Goal: Communication & Community: Answer question/provide support

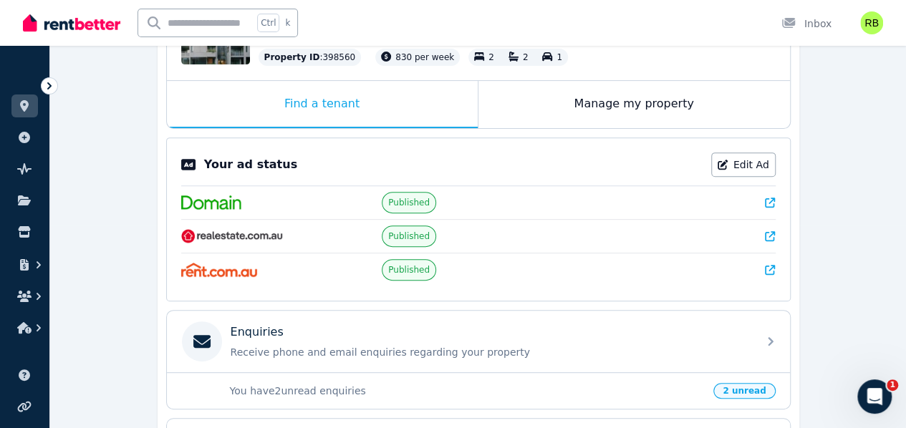
scroll to position [274, 0]
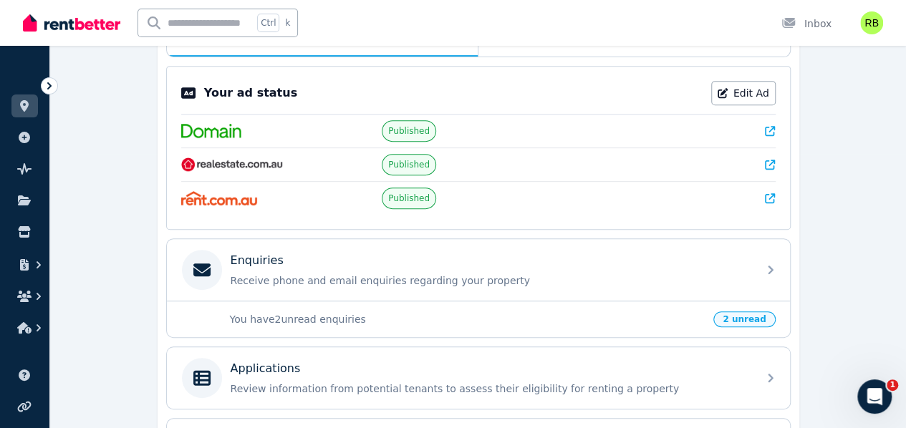
click at [705, 312] on p "You have 2 unread enquiries" at bounding box center [467, 319] width 475 height 14
click at [755, 311] on span "2 unread" at bounding box center [744, 319] width 62 height 16
click at [746, 311] on span "2 unread" at bounding box center [744, 319] width 62 height 16
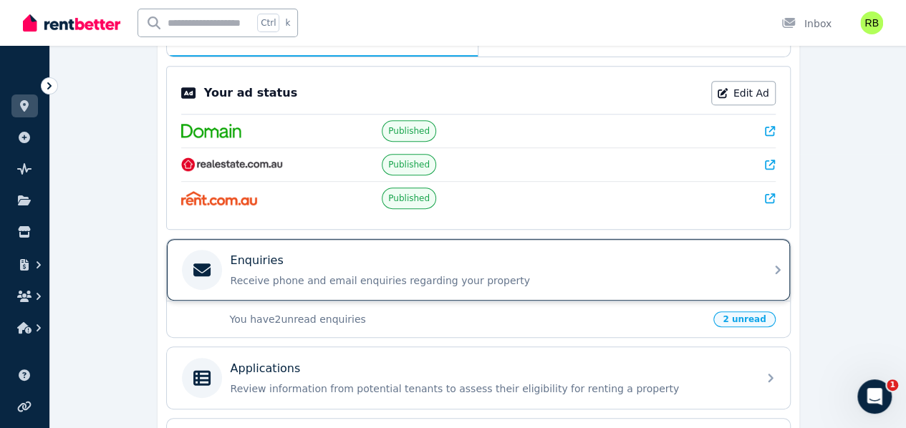
click at [737, 277] on p "Receive phone and email enquiries regarding your property" at bounding box center [490, 280] width 518 height 14
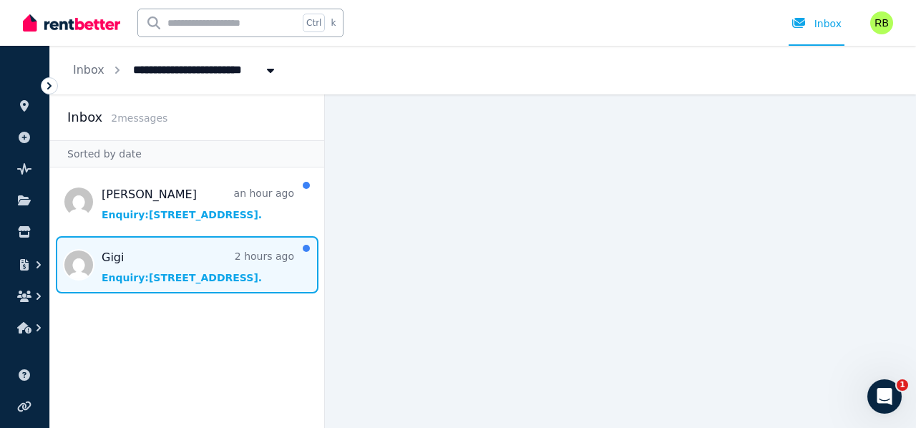
click at [195, 263] on span "Message list" at bounding box center [187, 264] width 274 height 57
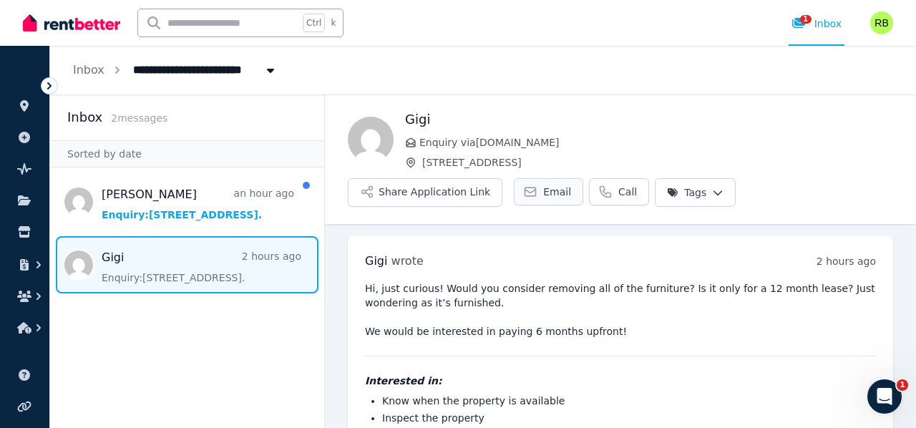
click at [543, 197] on span "Email" at bounding box center [557, 192] width 28 height 14
click at [543, 192] on span "Email" at bounding box center [557, 192] width 28 height 14
click at [525, 193] on icon at bounding box center [530, 192] width 14 height 14
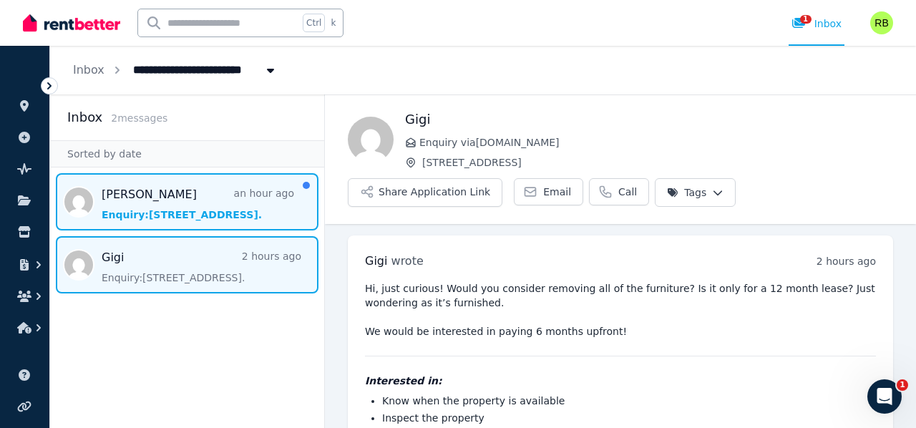
click at [178, 206] on span "Message list" at bounding box center [187, 201] width 274 height 57
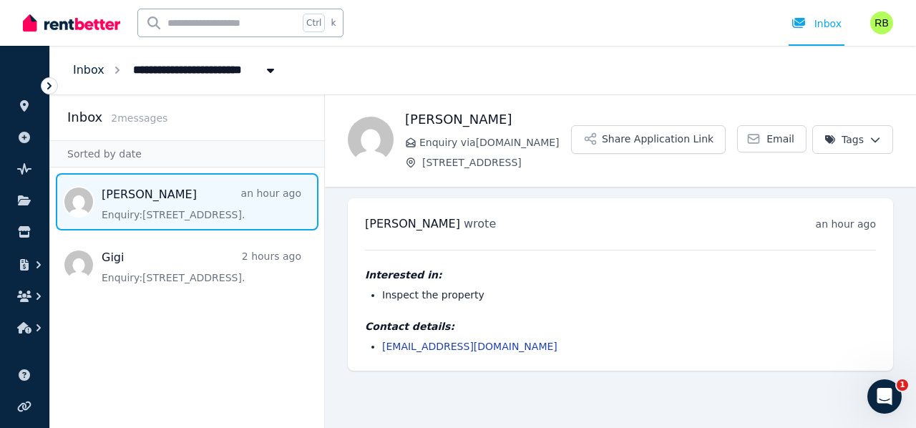
click at [89, 64] on link "Inbox" at bounding box center [88, 70] width 31 height 14
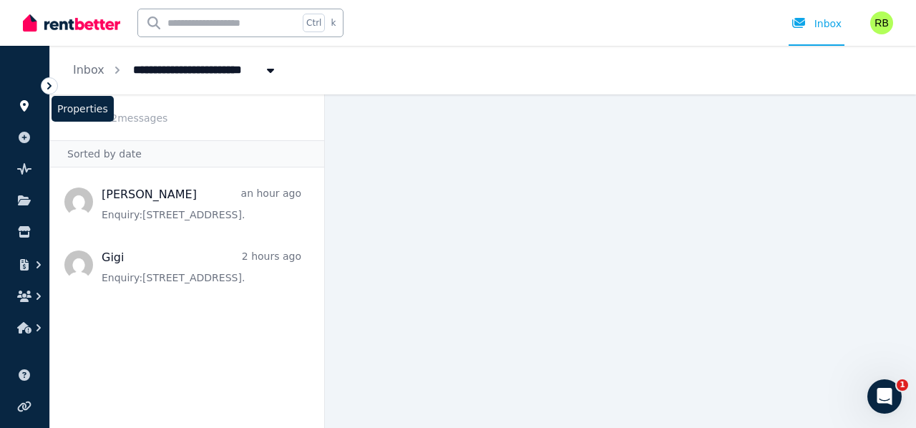
click at [21, 104] on icon at bounding box center [24, 105] width 9 height 11
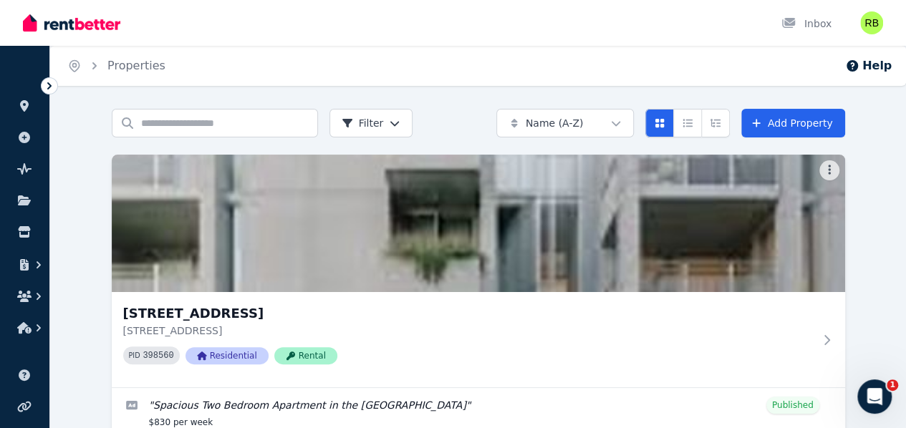
scroll to position [72, 0]
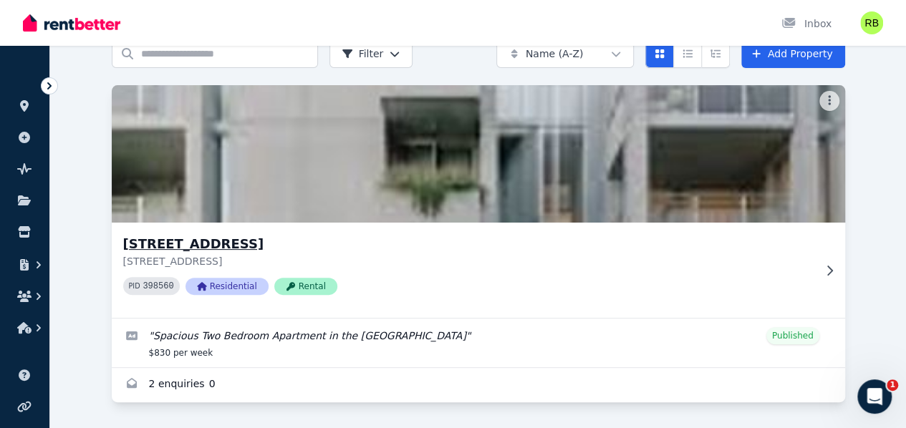
click at [196, 208] on img at bounding box center [478, 154] width 770 height 145
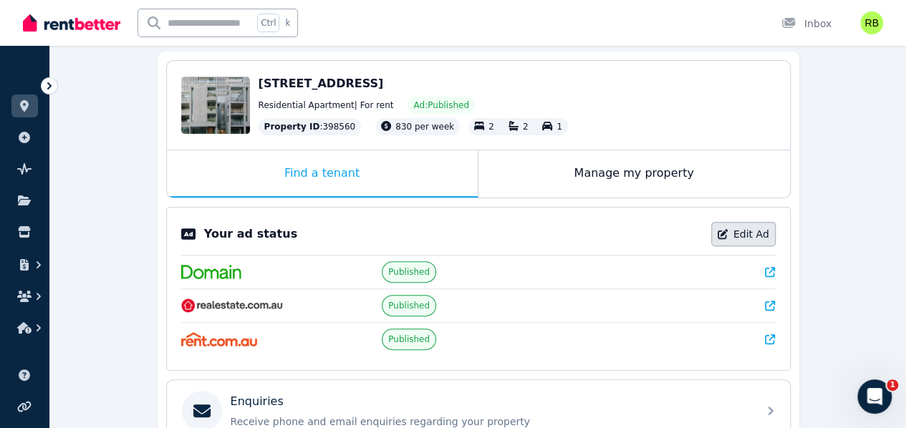
scroll to position [131, 0]
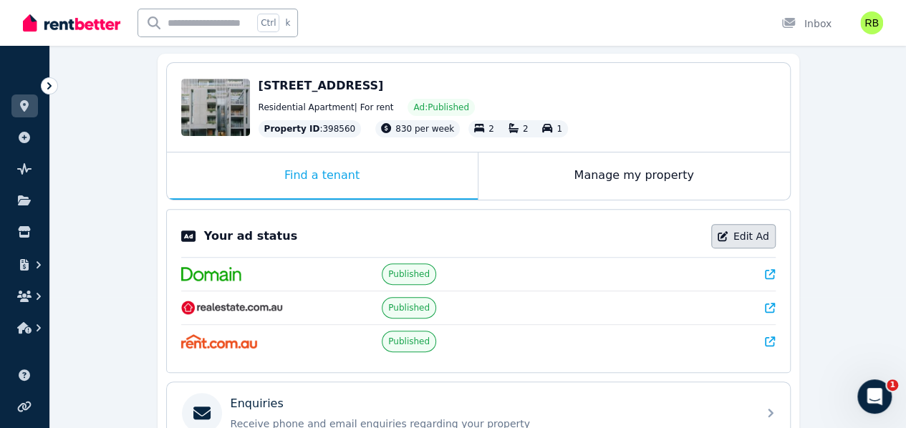
click at [747, 234] on link "Edit Ad" at bounding box center [743, 236] width 64 height 24
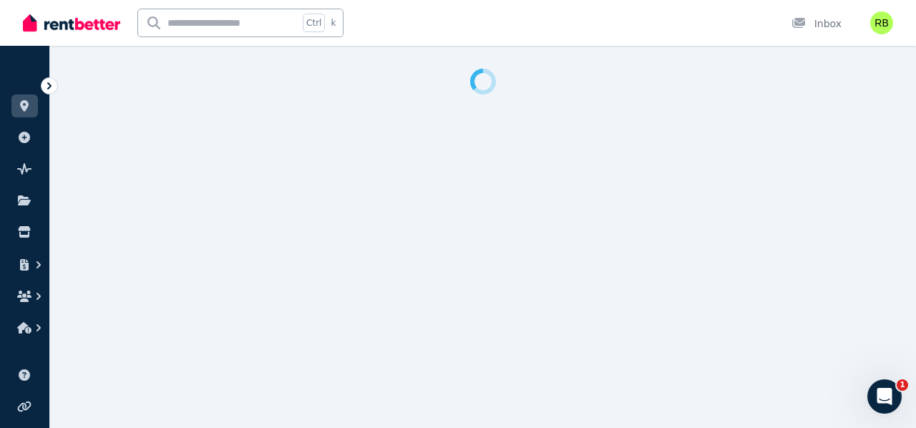
select select "***"
select select "**********"
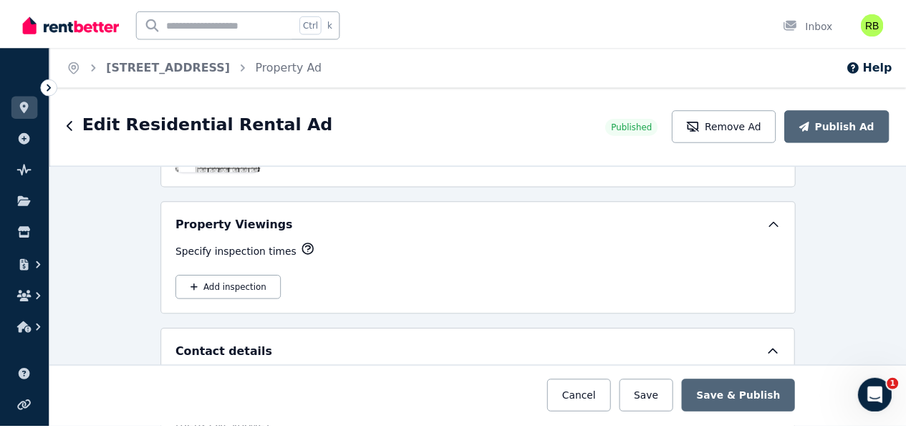
scroll to position [2434, 0]
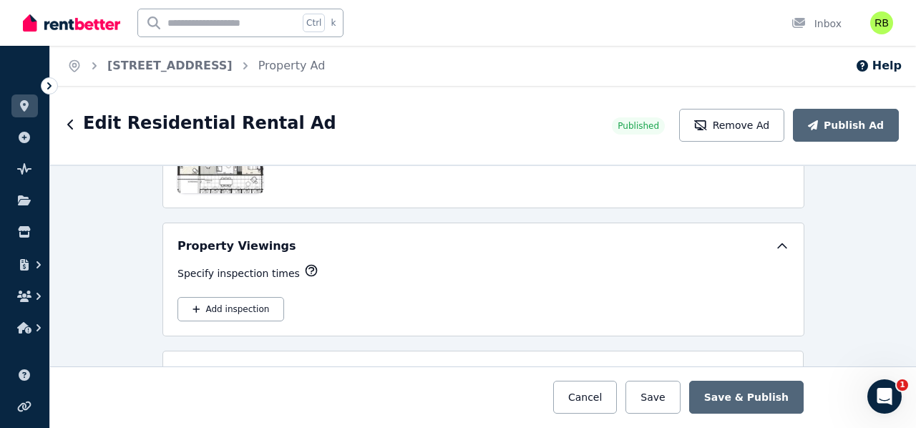
click at [306, 266] on icon "button" at bounding box center [311, 271] width 11 height 11
click at [22, 99] on link at bounding box center [24, 105] width 26 height 23
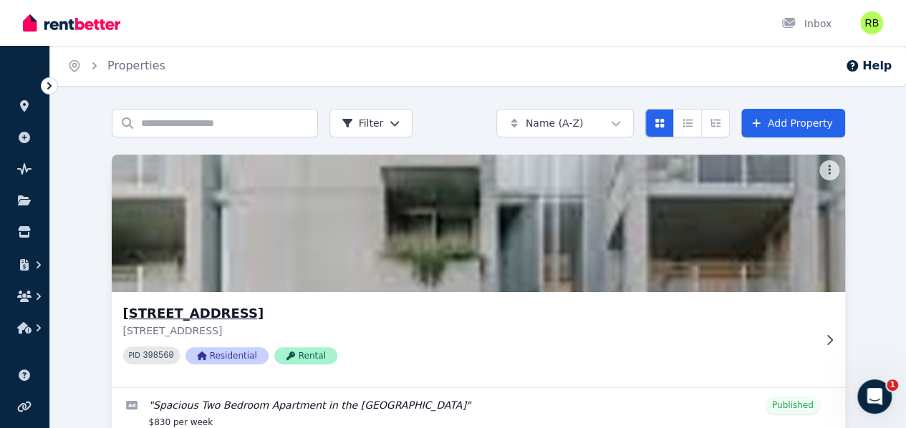
click at [268, 215] on img at bounding box center [478, 223] width 770 height 145
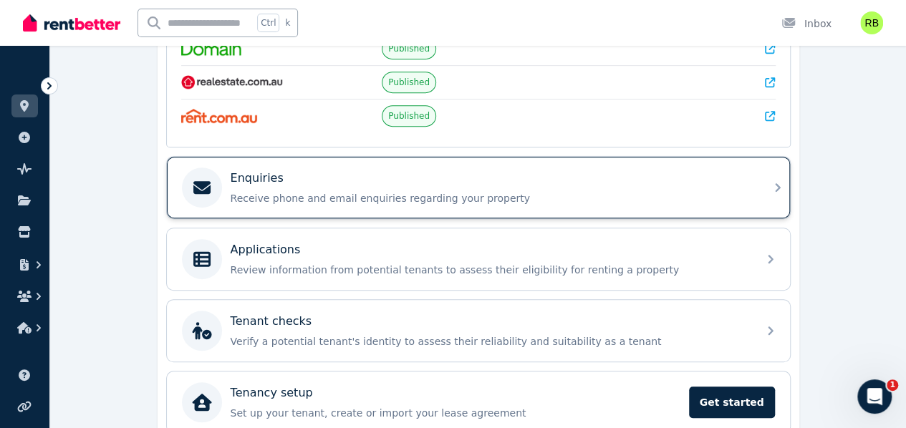
scroll to position [358, 0]
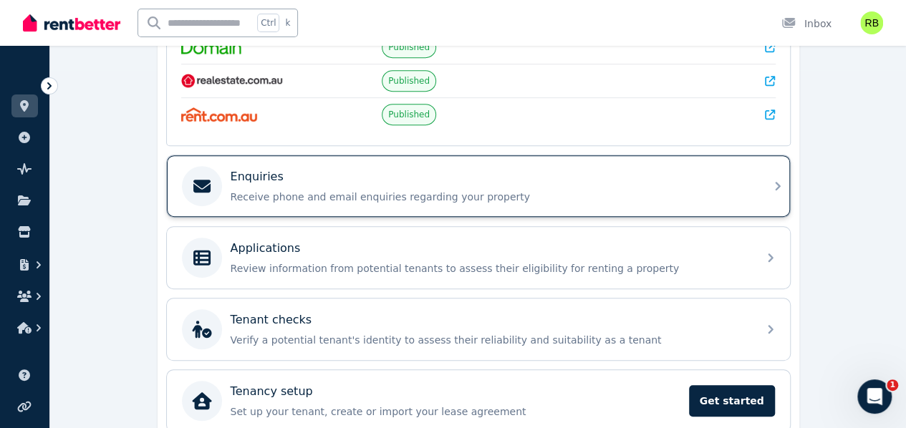
click at [337, 185] on div "Enquiries Receive phone and email enquiries regarding your property" at bounding box center [490, 186] width 518 height 36
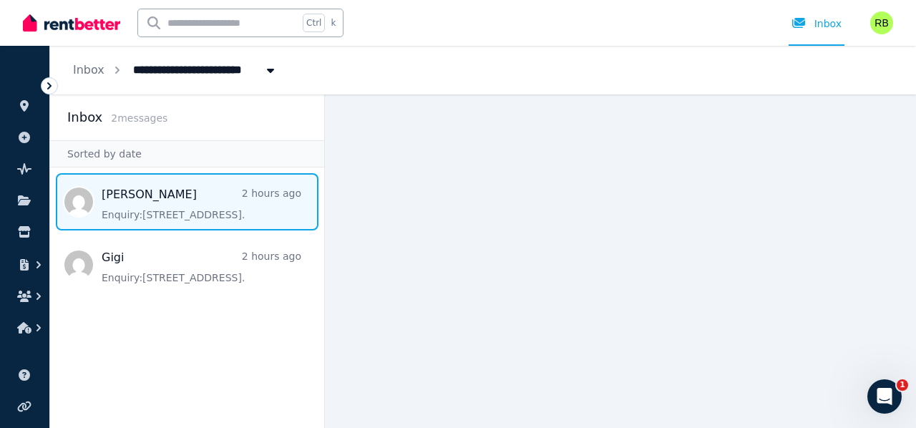
click at [209, 207] on span "Message list" at bounding box center [187, 201] width 274 height 57
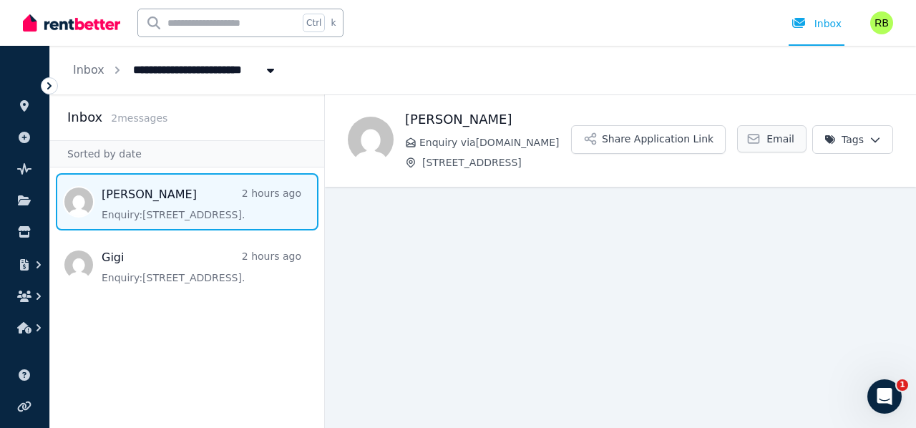
click at [767, 137] on link "Email" at bounding box center [771, 138] width 69 height 27
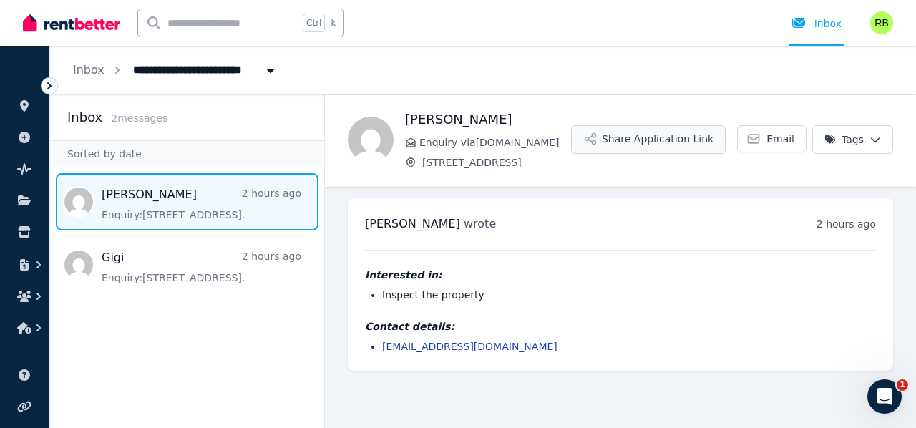
click at [669, 142] on button "Share Application Link" at bounding box center [648, 139] width 155 height 29
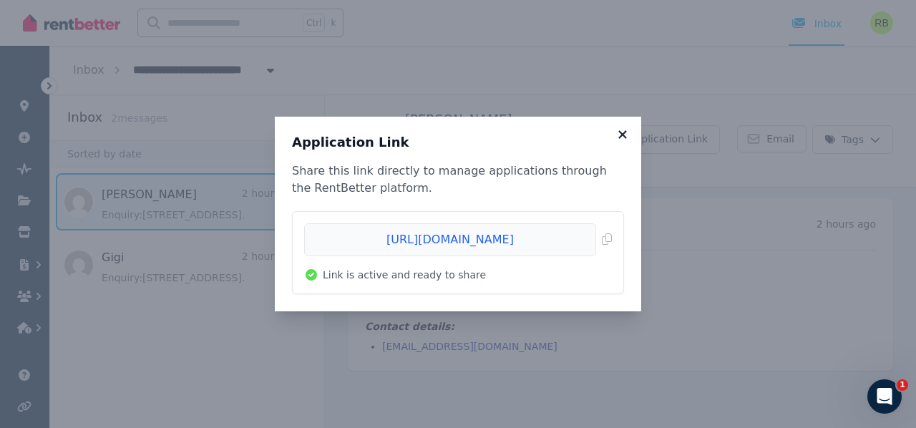
click at [622, 132] on icon at bounding box center [623, 134] width 14 height 13
